Goal: Subscribe to service/newsletter

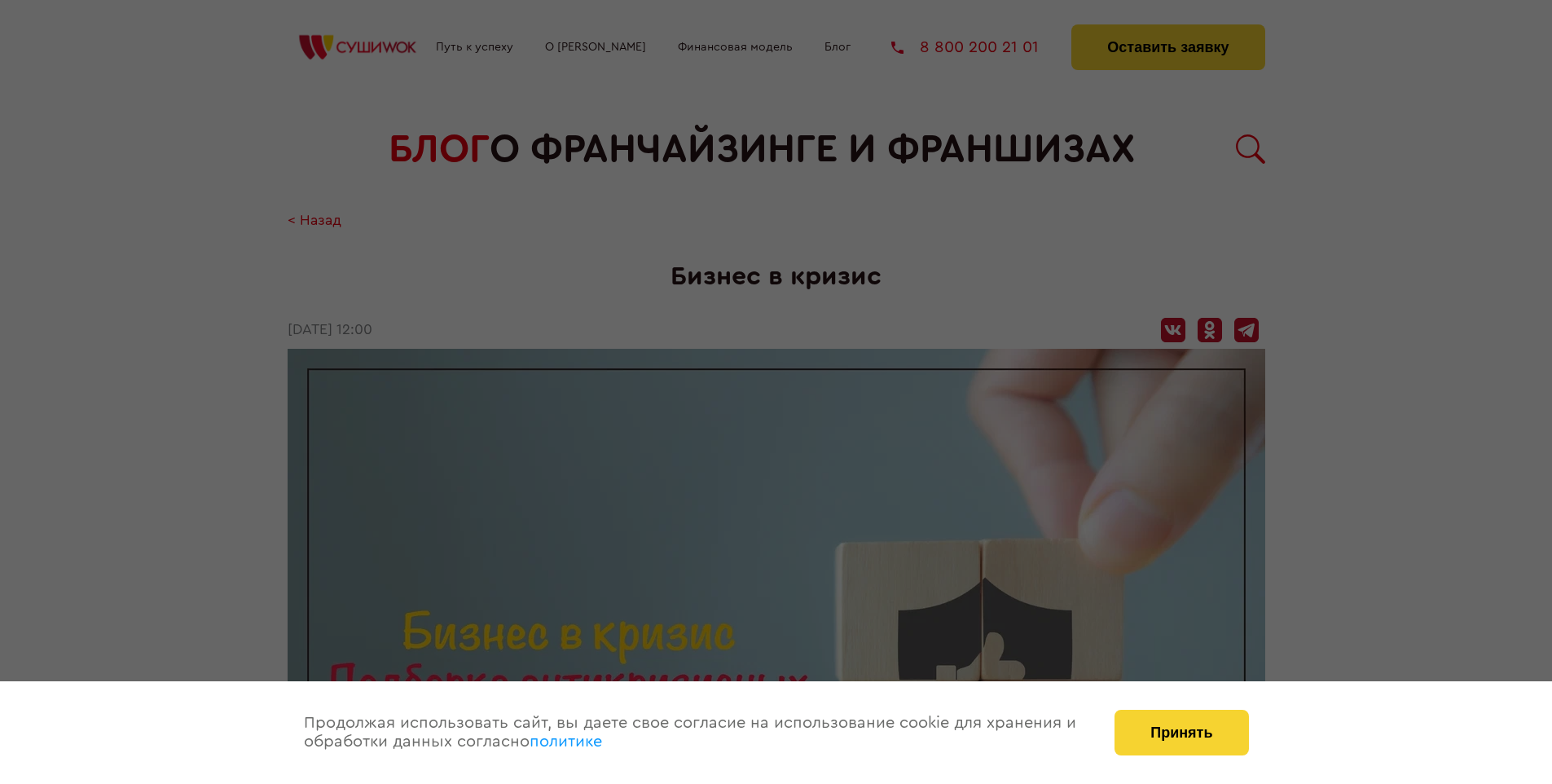
scroll to position [2301, 0]
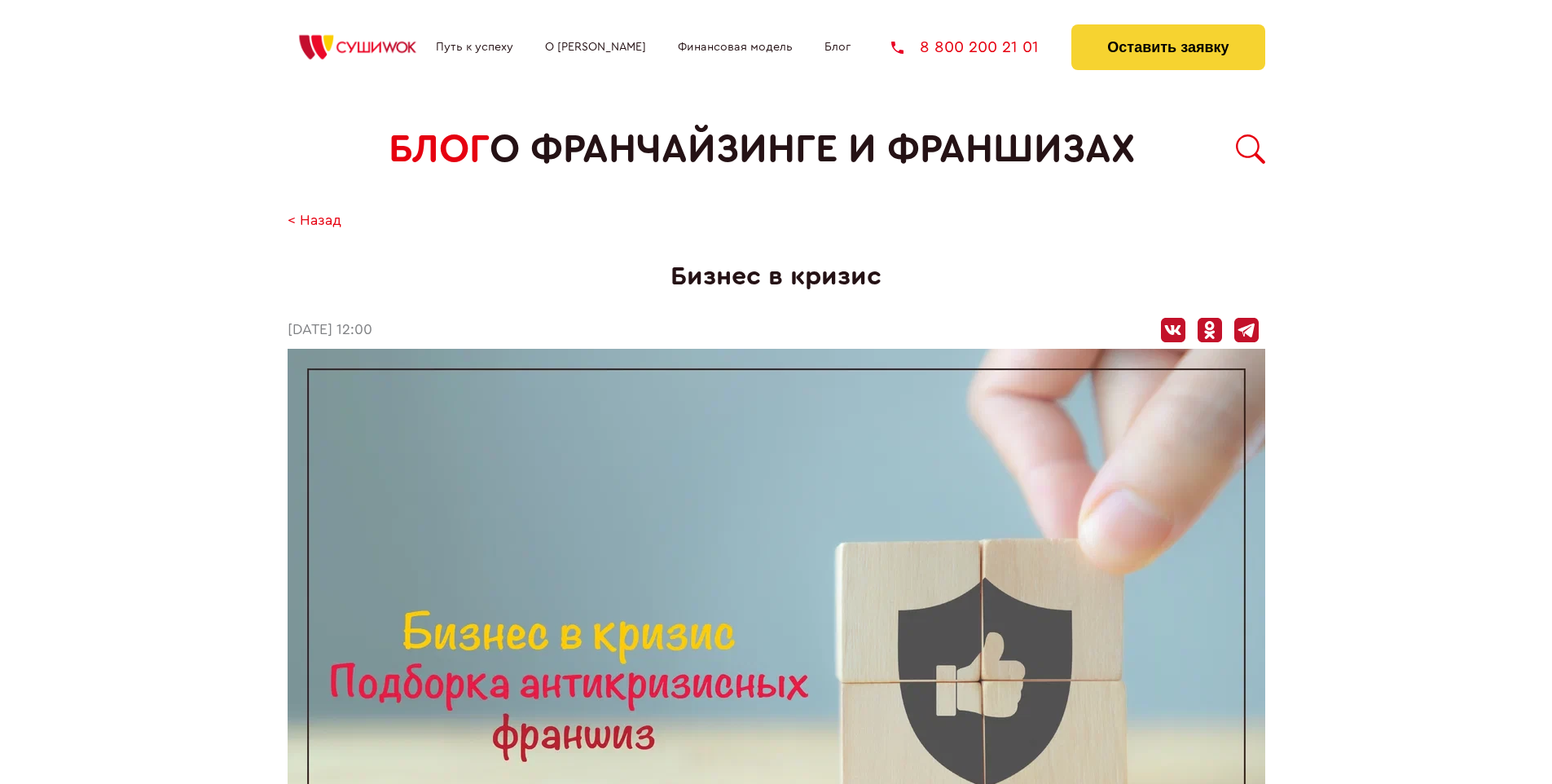
scroll to position [2301, 0]
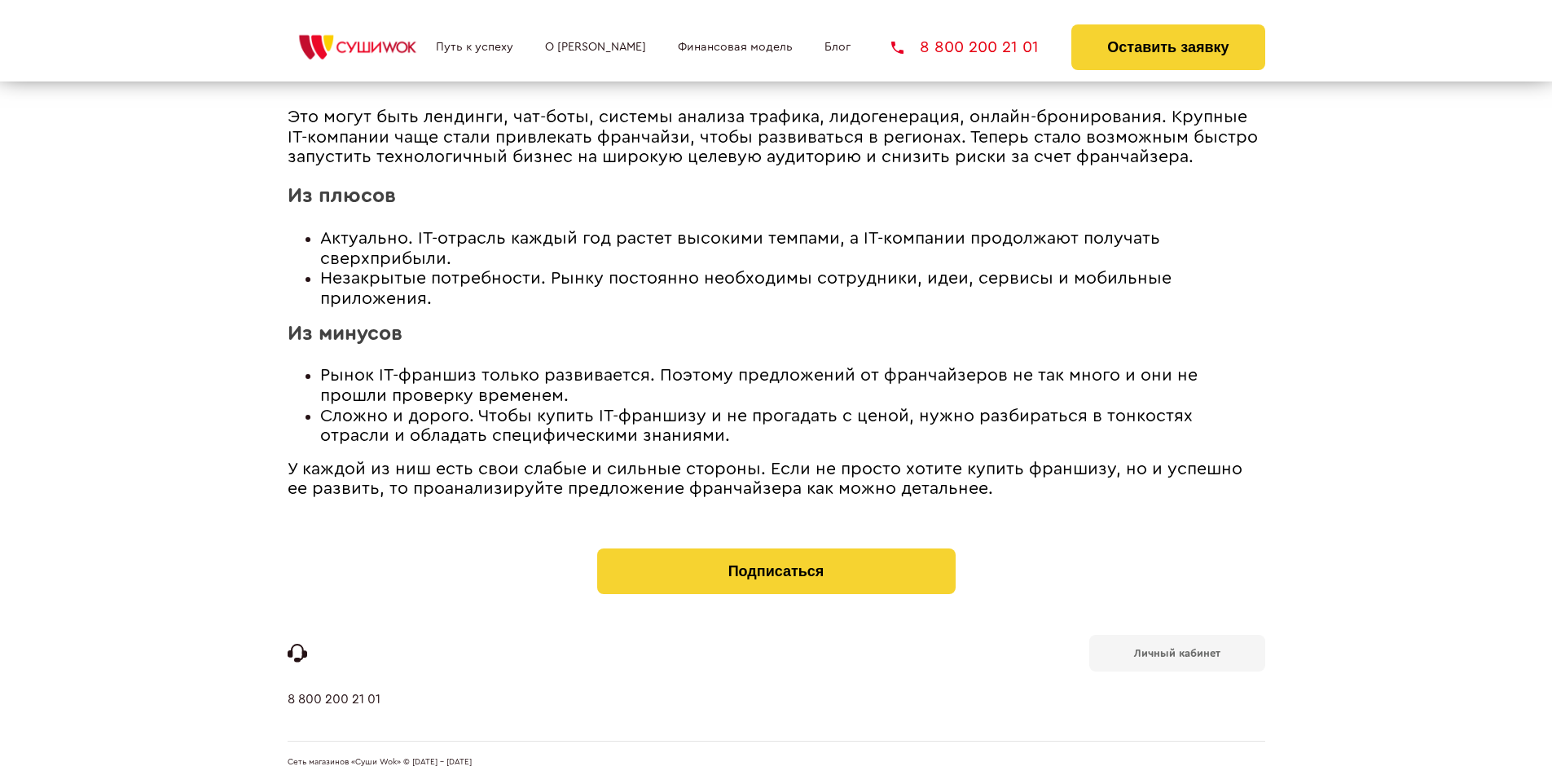
click at [1177, 651] on b "Личный кабинет" at bounding box center [1178, 652] width 87 height 11
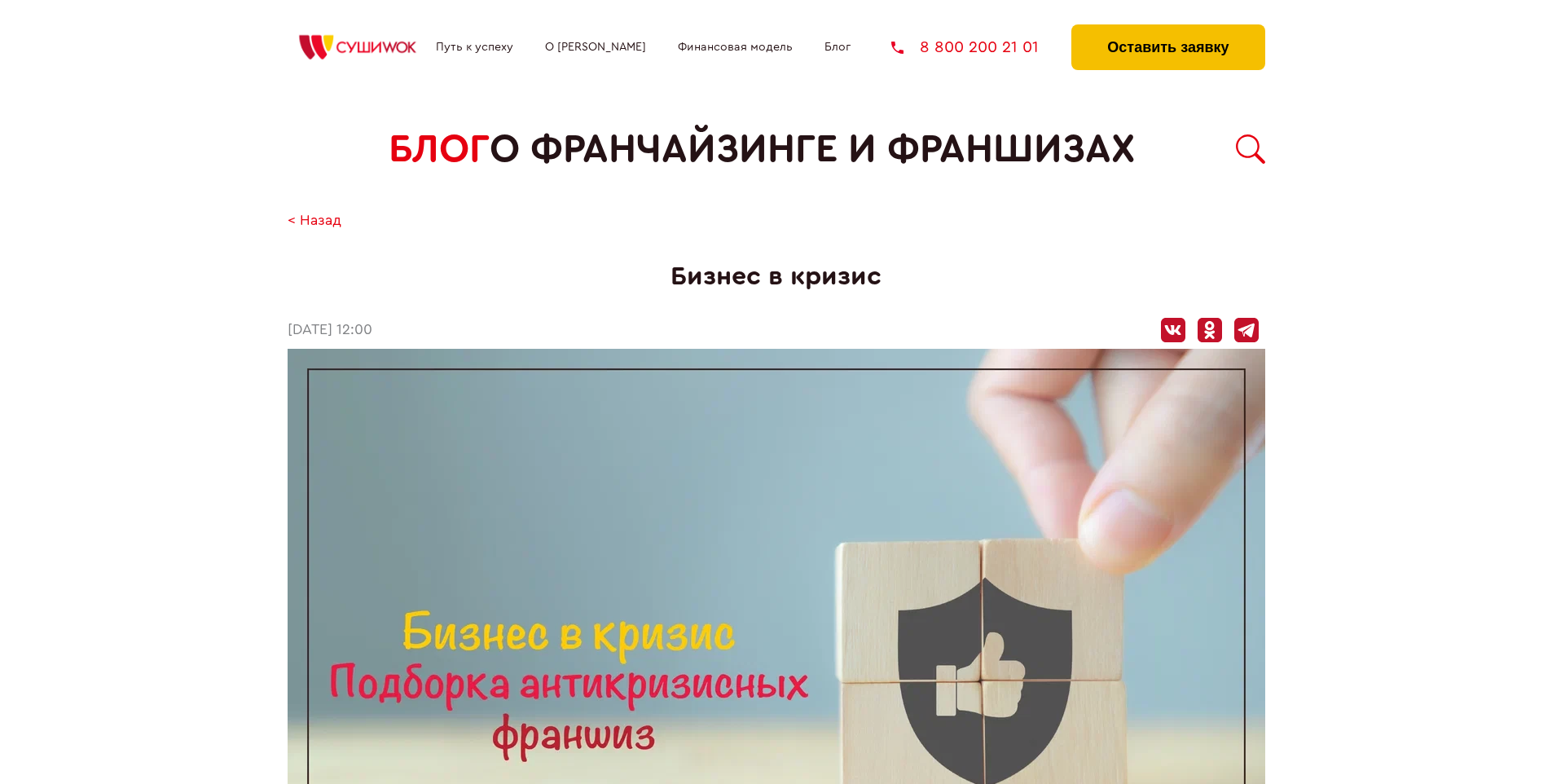
click at [1167, 29] on button "Оставить заявку" at bounding box center [1167, 46] width 193 height 45
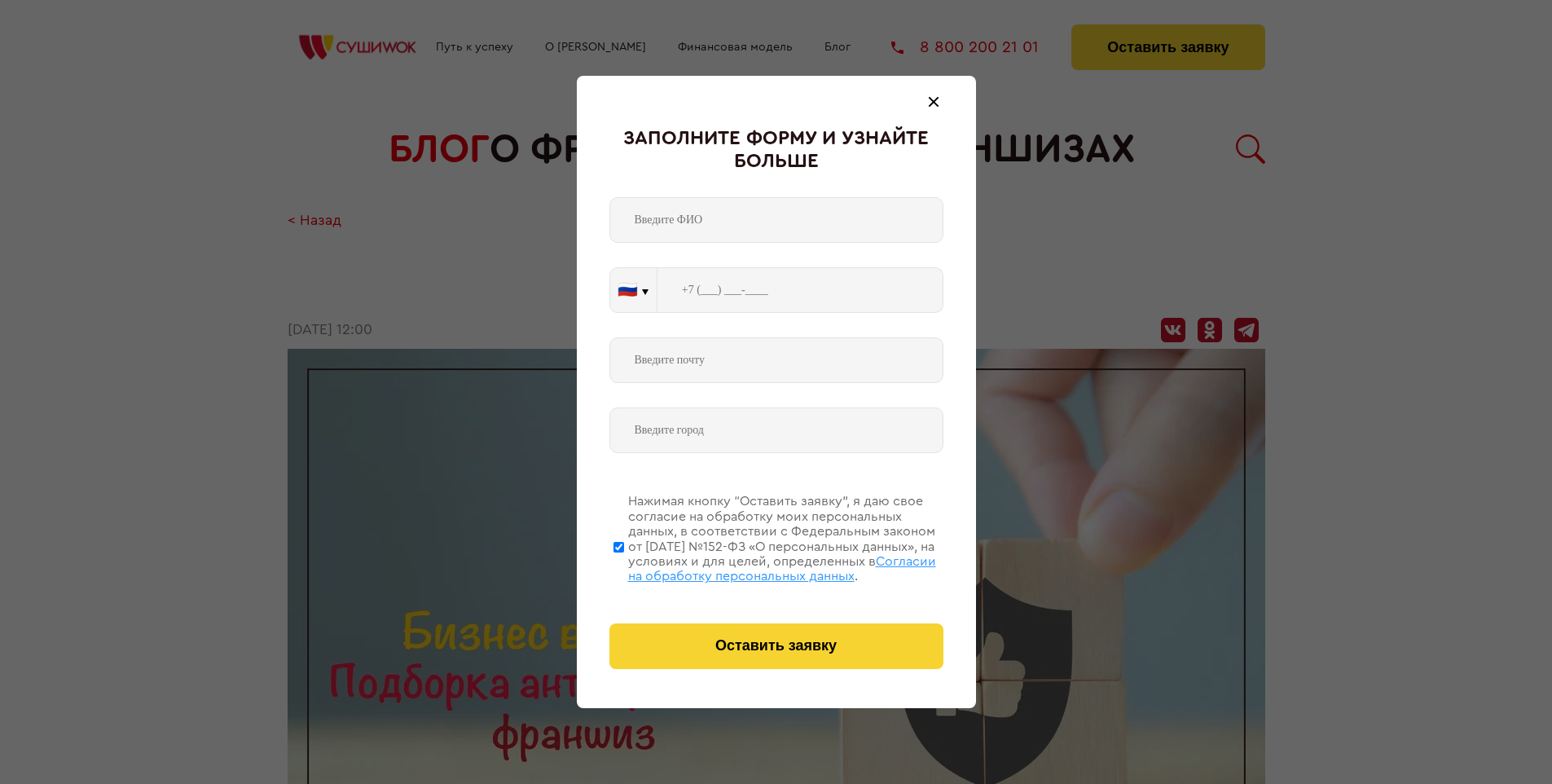
click at [755, 566] on span "Согласии на обработку персональных данных" at bounding box center [782, 569] width 308 height 28
click at [624, 566] on input "Нажимая кнопку “Оставить заявку”, я даю свое согласие на обработку моих персона…" at bounding box center [619, 545] width 11 height 130
checkbox input "false"
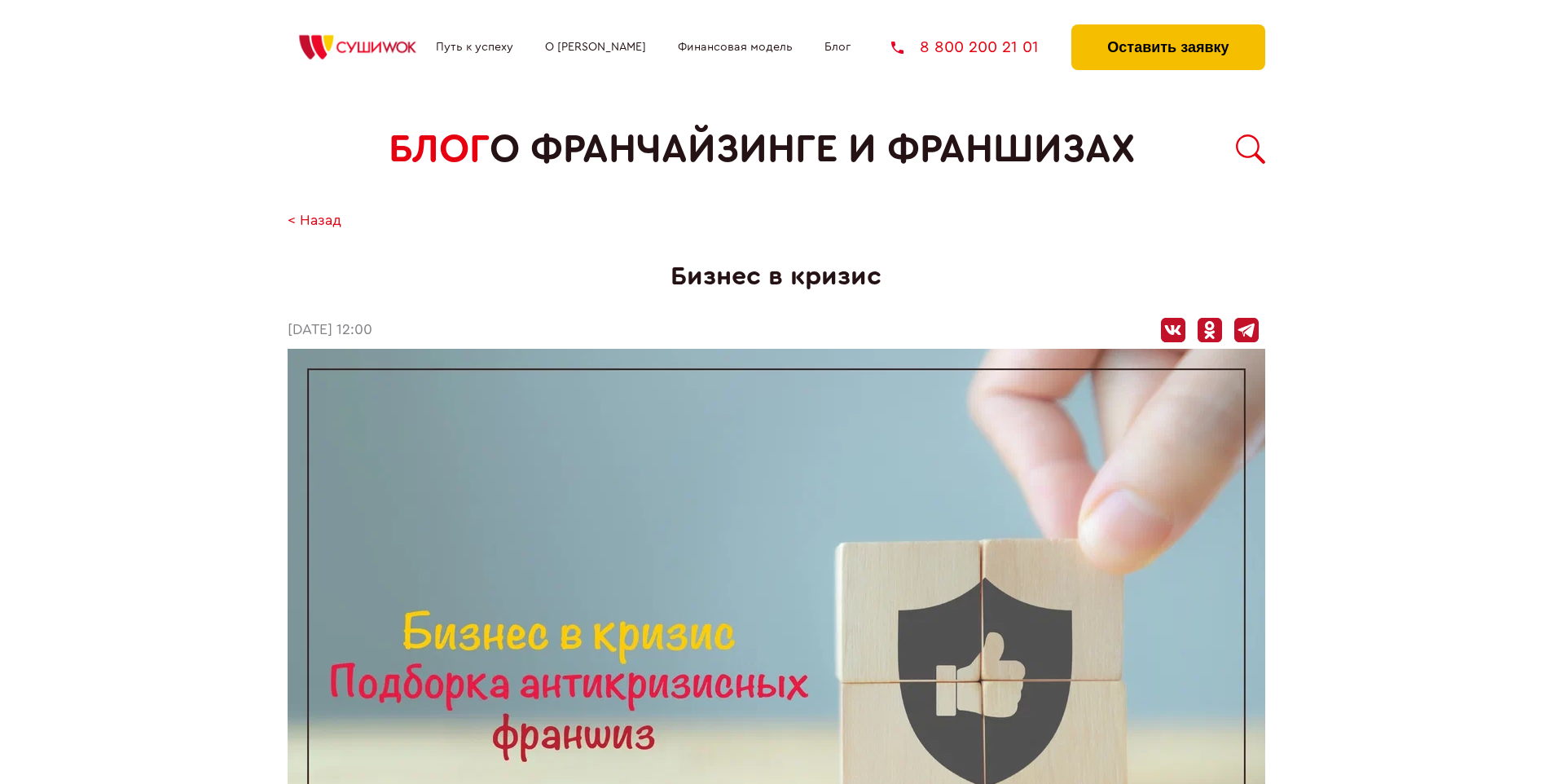
click at [1167, 29] on button "Оставить заявку" at bounding box center [1167, 46] width 193 height 45
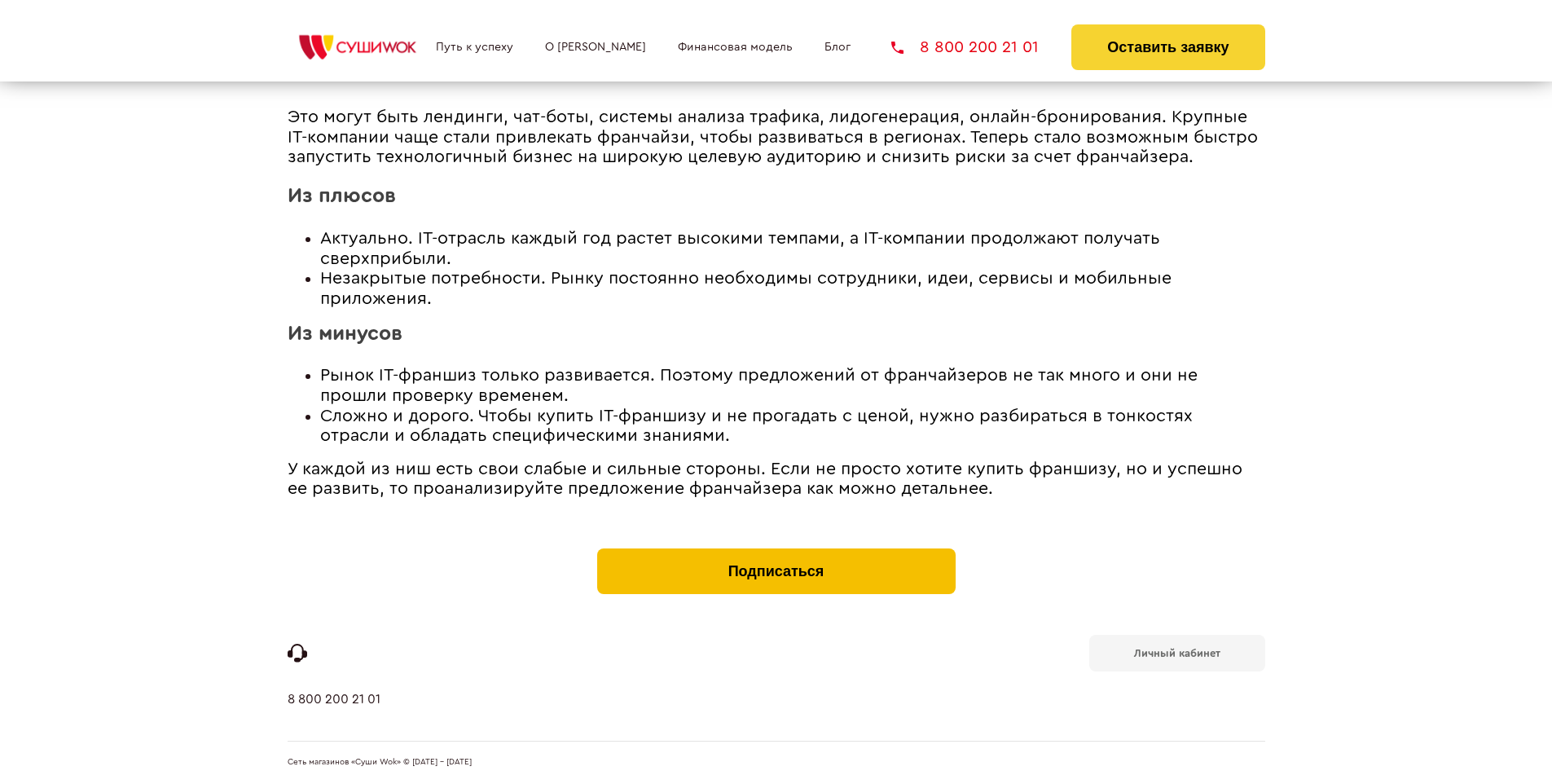
click at [776, 552] on button "Подписаться" at bounding box center [776, 570] width 359 height 45
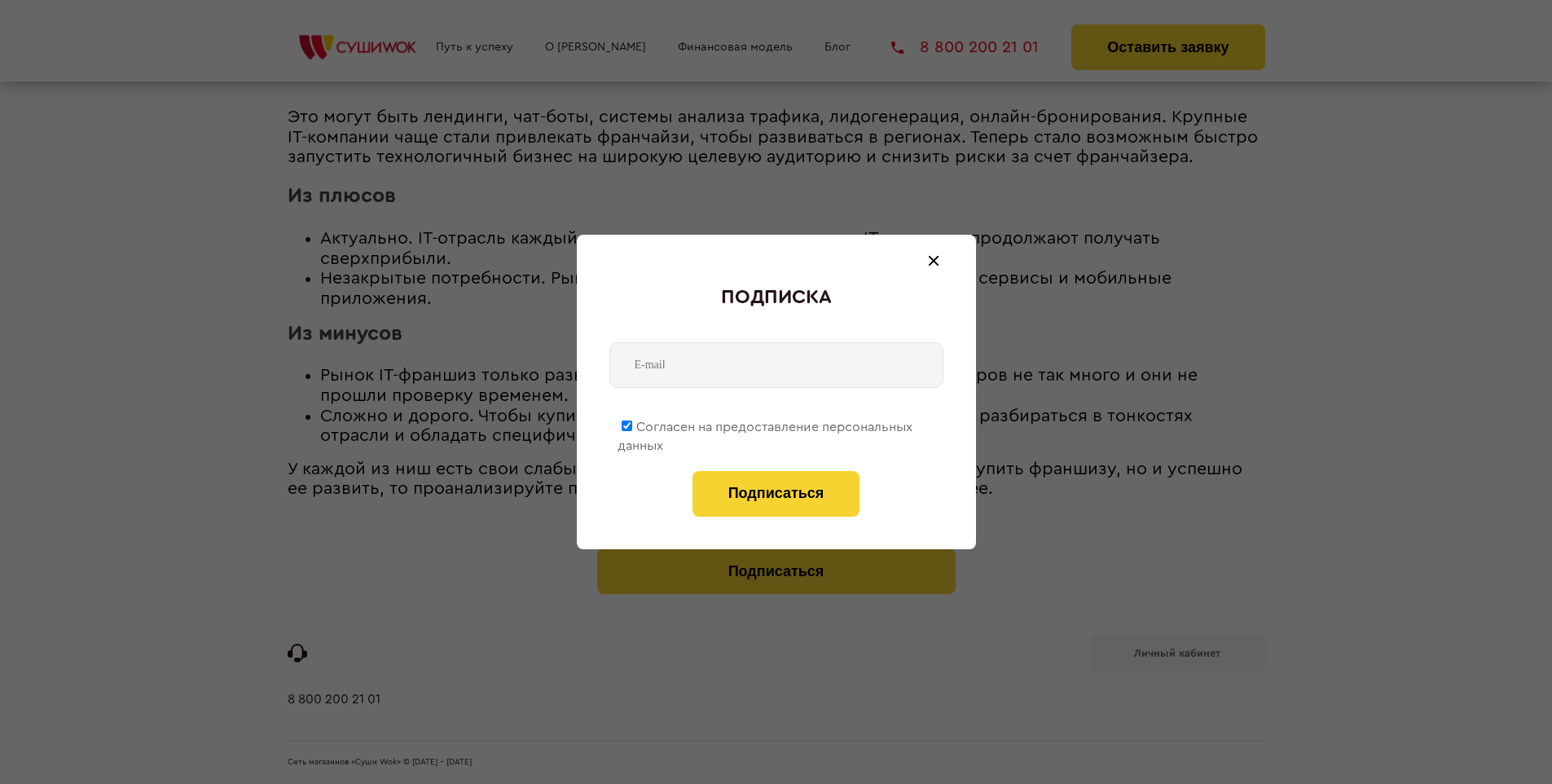
click at [766, 423] on span "Согласен на предоставление персональных данных" at bounding box center [765, 436] width 295 height 32
click at [632, 423] on input "Согласен на предоставление персональных данных" at bounding box center [626, 425] width 11 height 11
checkbox input "false"
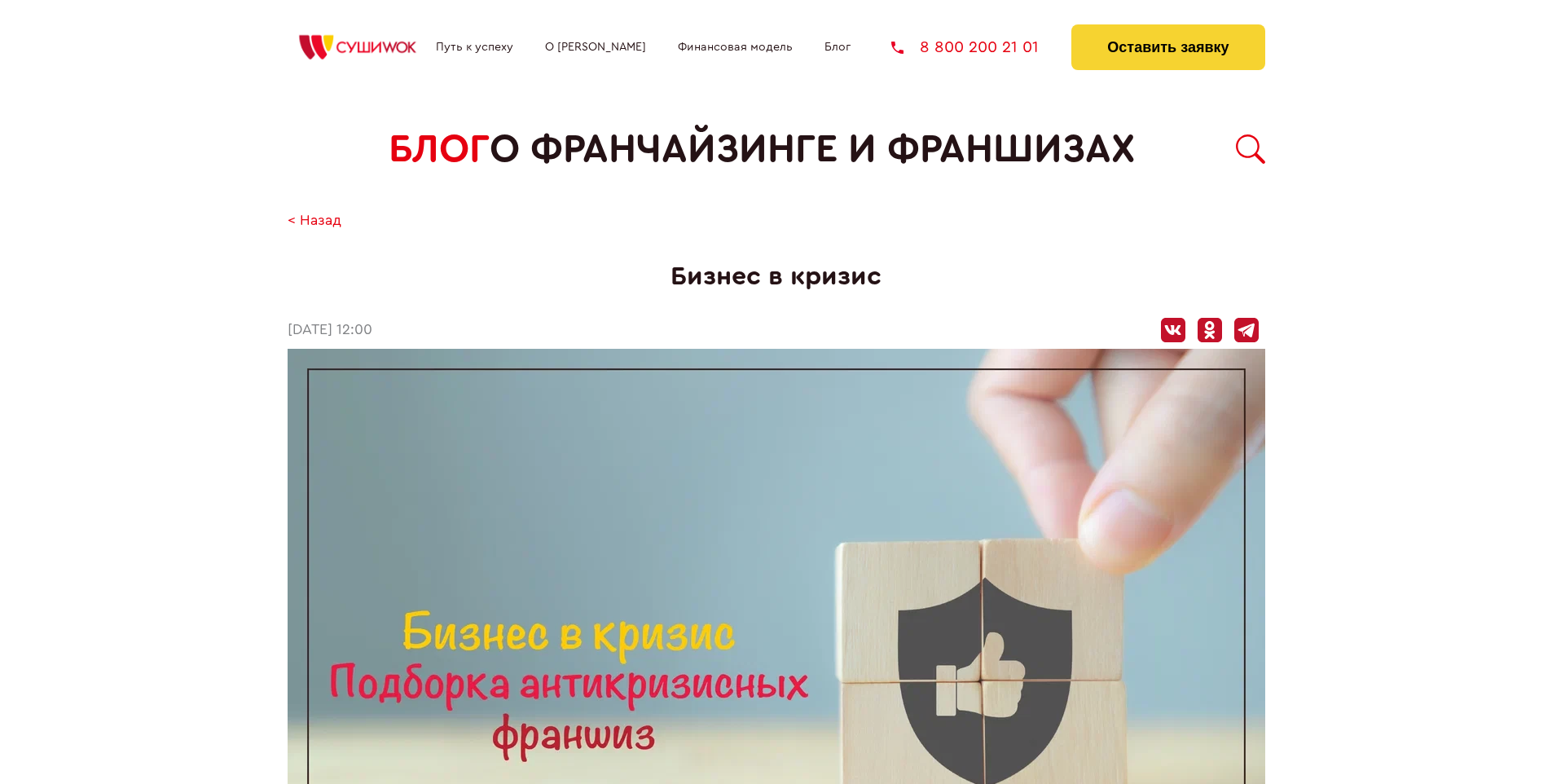
scroll to position [2301, 0]
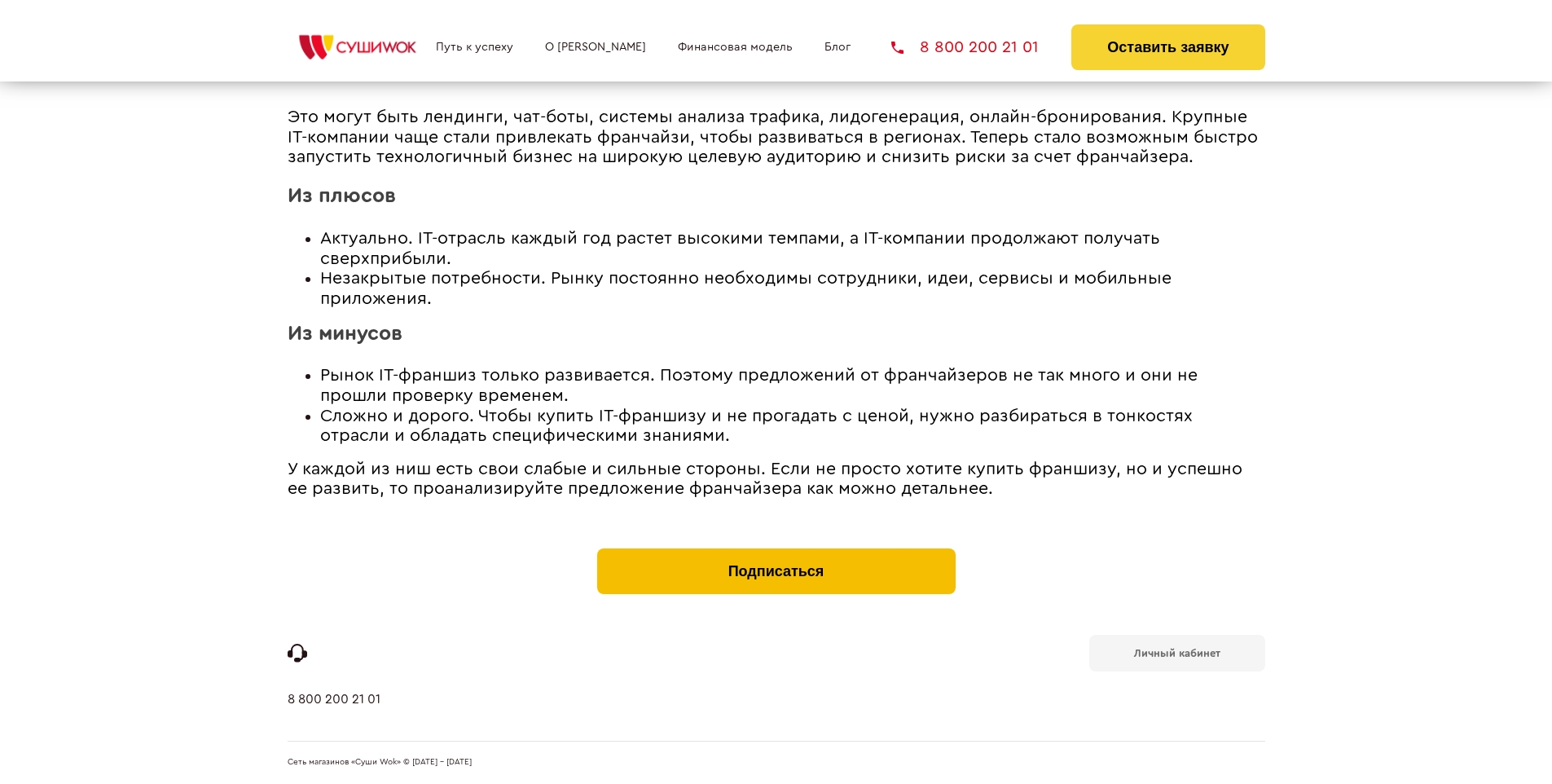
click at [776, 552] on button "Подписаться" at bounding box center [776, 570] width 359 height 45
